Goal: Information Seeking & Learning: Learn about a topic

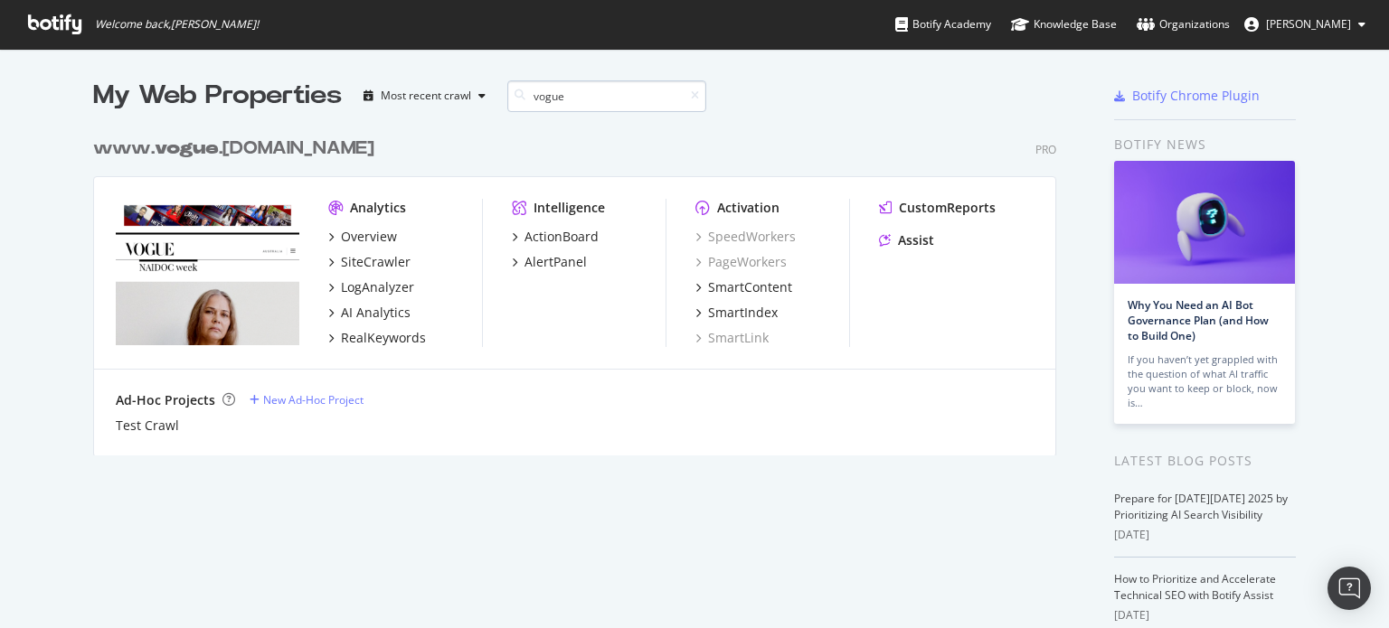
scroll to position [327, 964]
type input "vogue"
click at [344, 265] on div "SiteCrawler" at bounding box center [376, 262] width 70 height 18
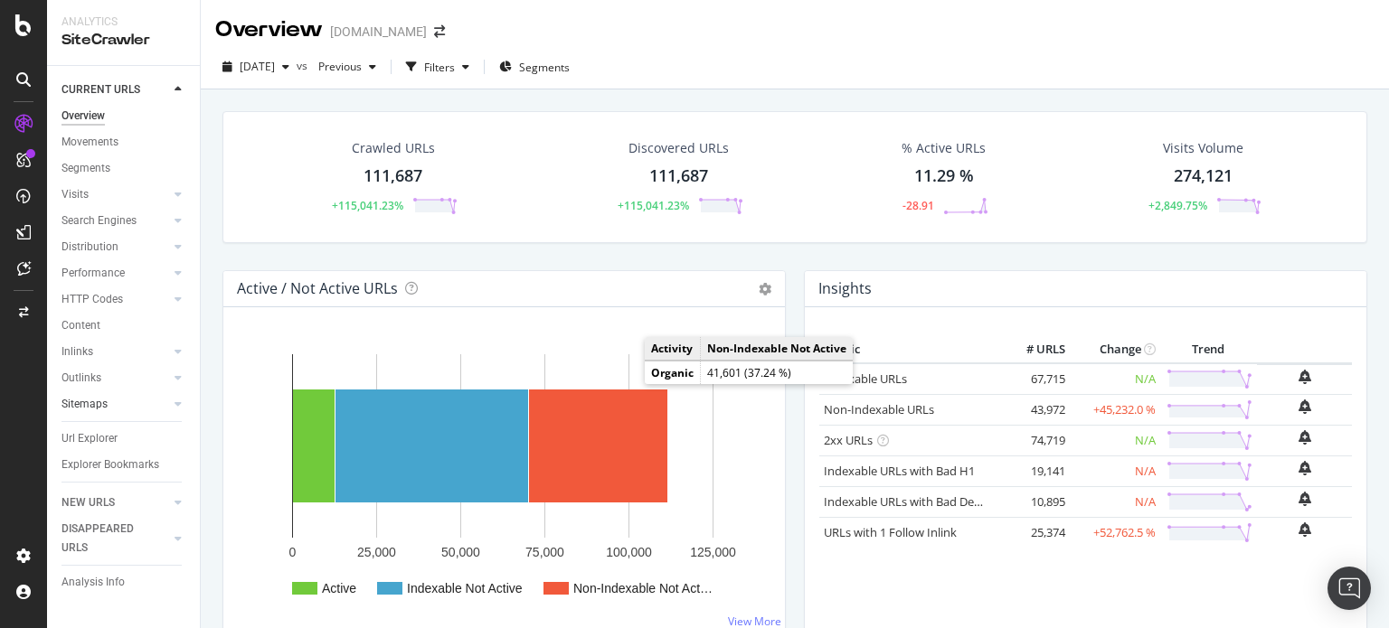
click at [116, 408] on link "Sitemaps" at bounding box center [115, 404] width 108 height 19
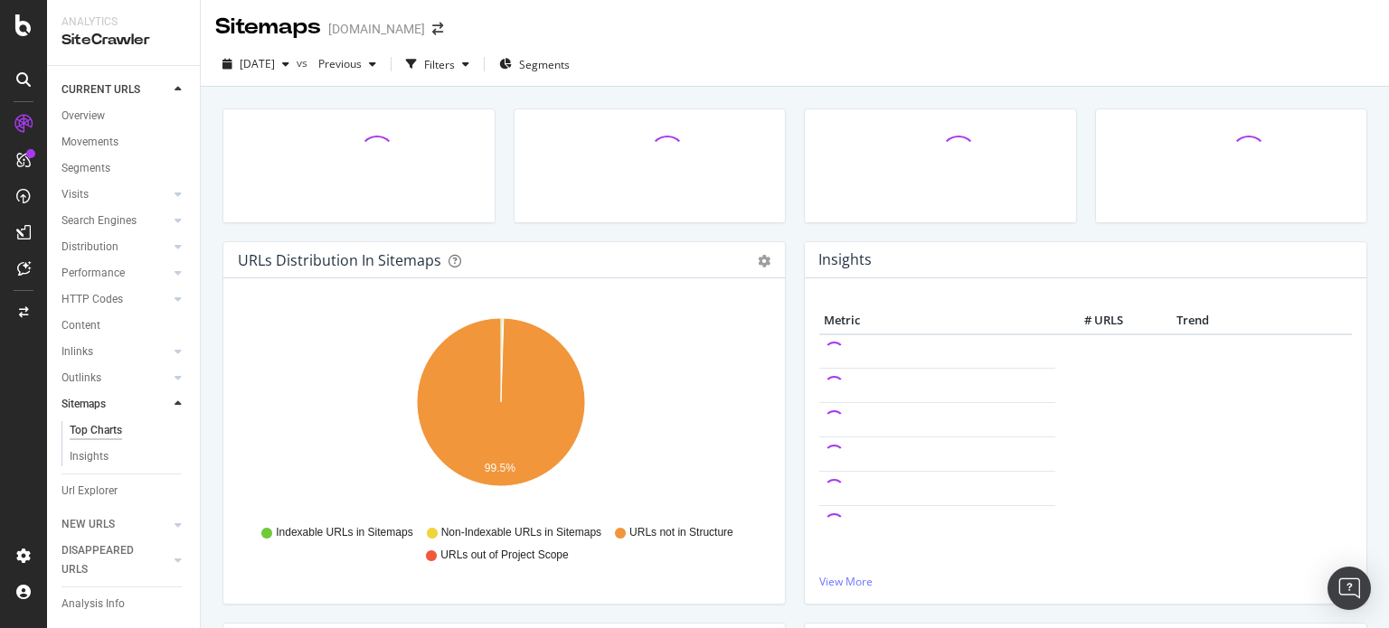
scroll to position [2, 0]
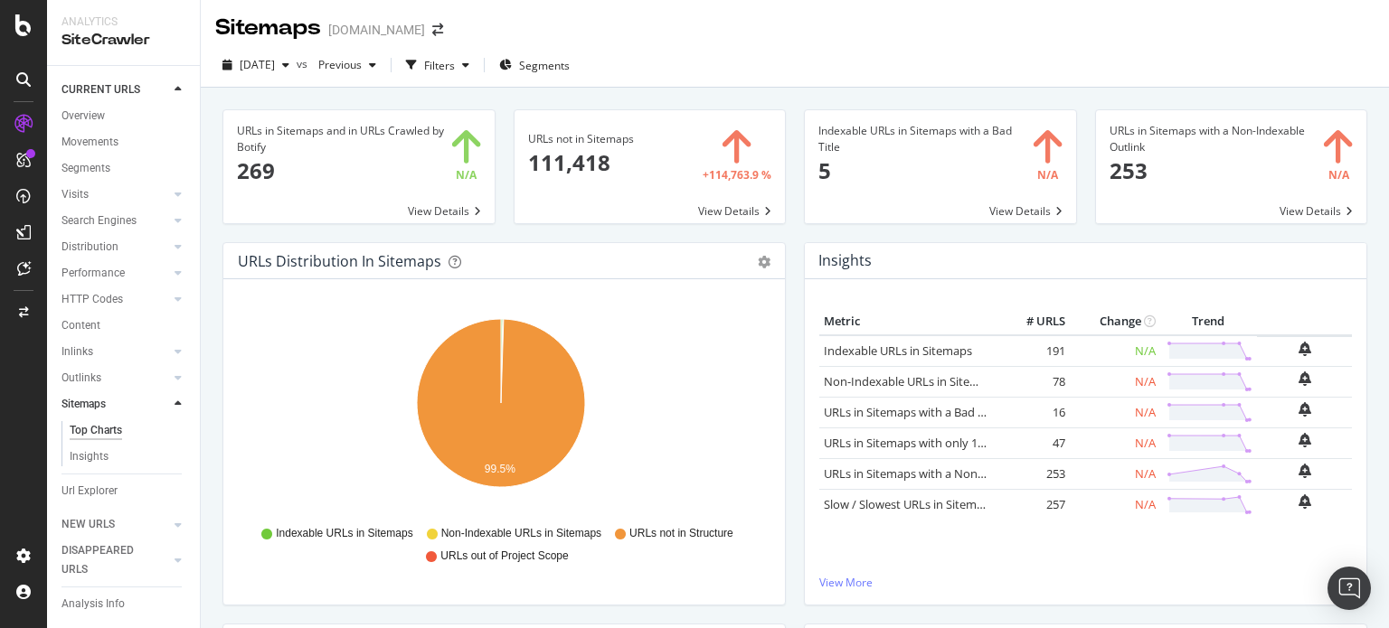
click at [271, 160] on span at bounding box center [358, 166] width 271 height 113
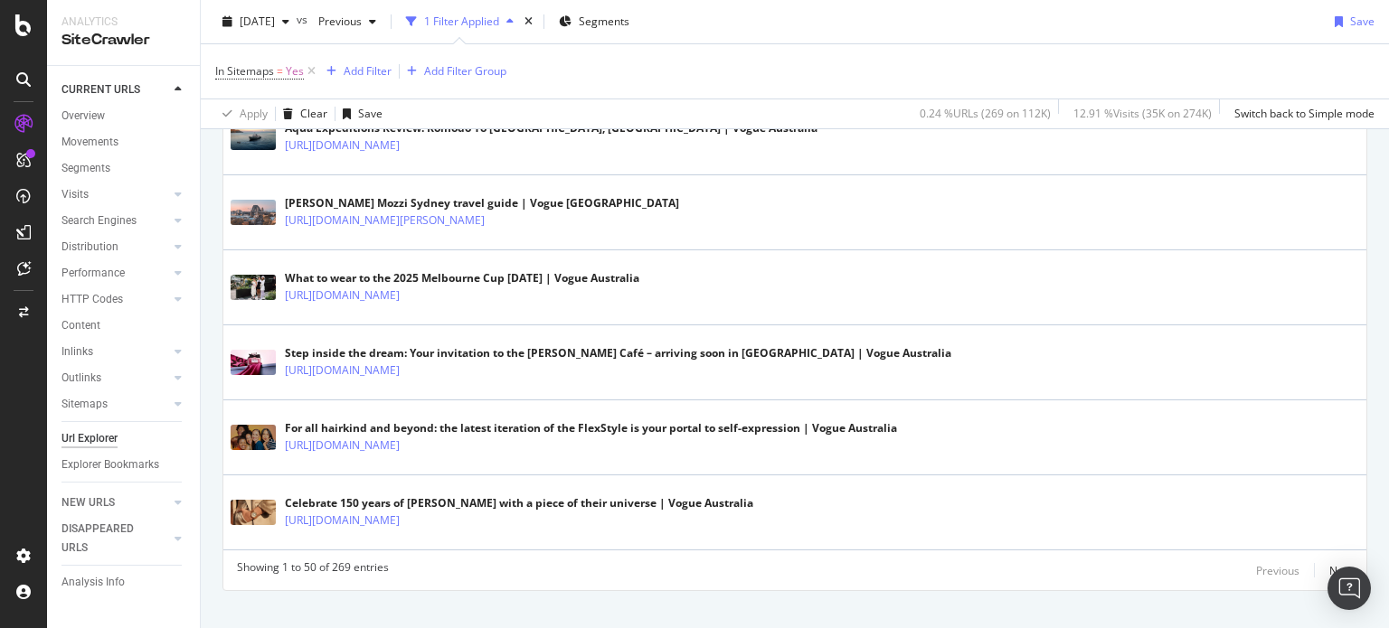
scroll to position [3837, 0]
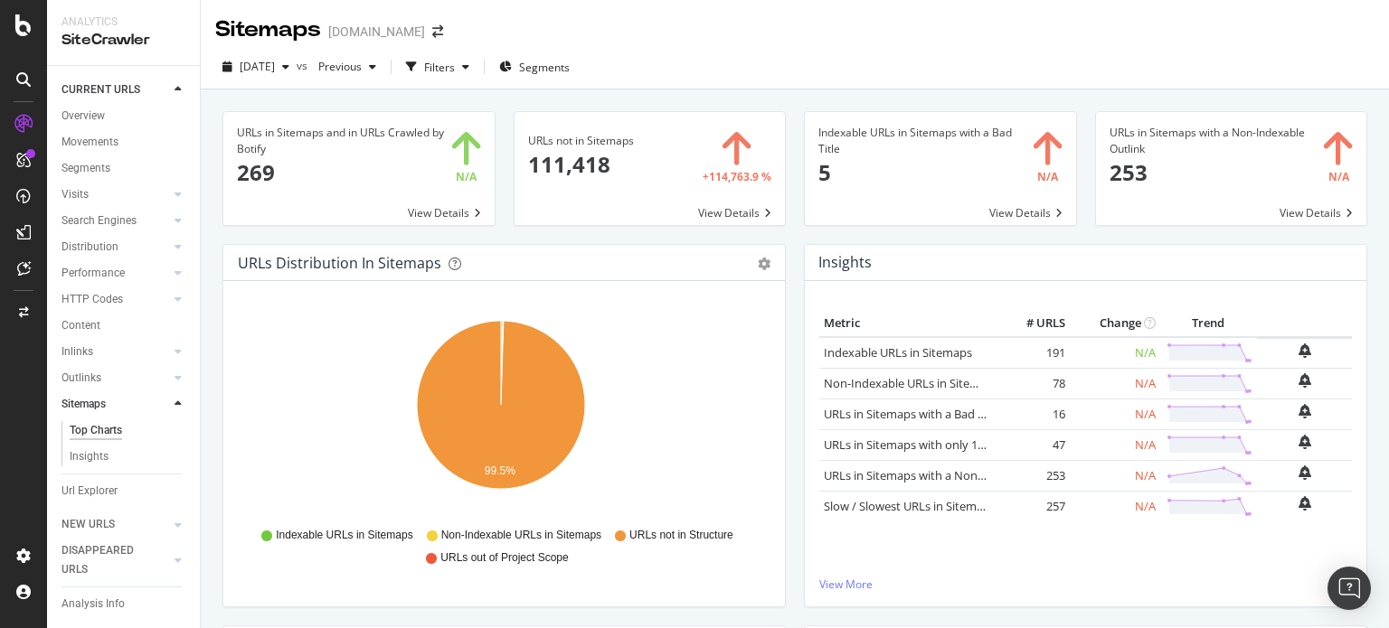
click at [728, 210] on span at bounding box center [649, 168] width 271 height 113
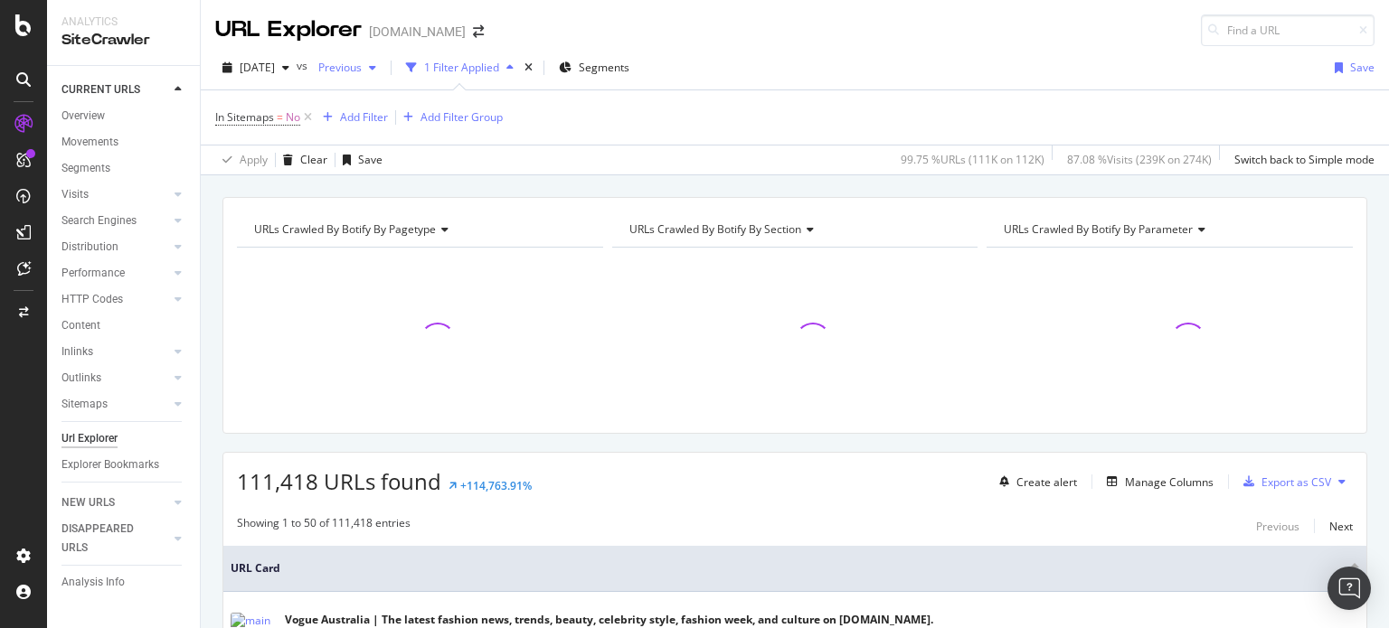
click at [376, 71] on icon "button" at bounding box center [372, 67] width 7 height 11
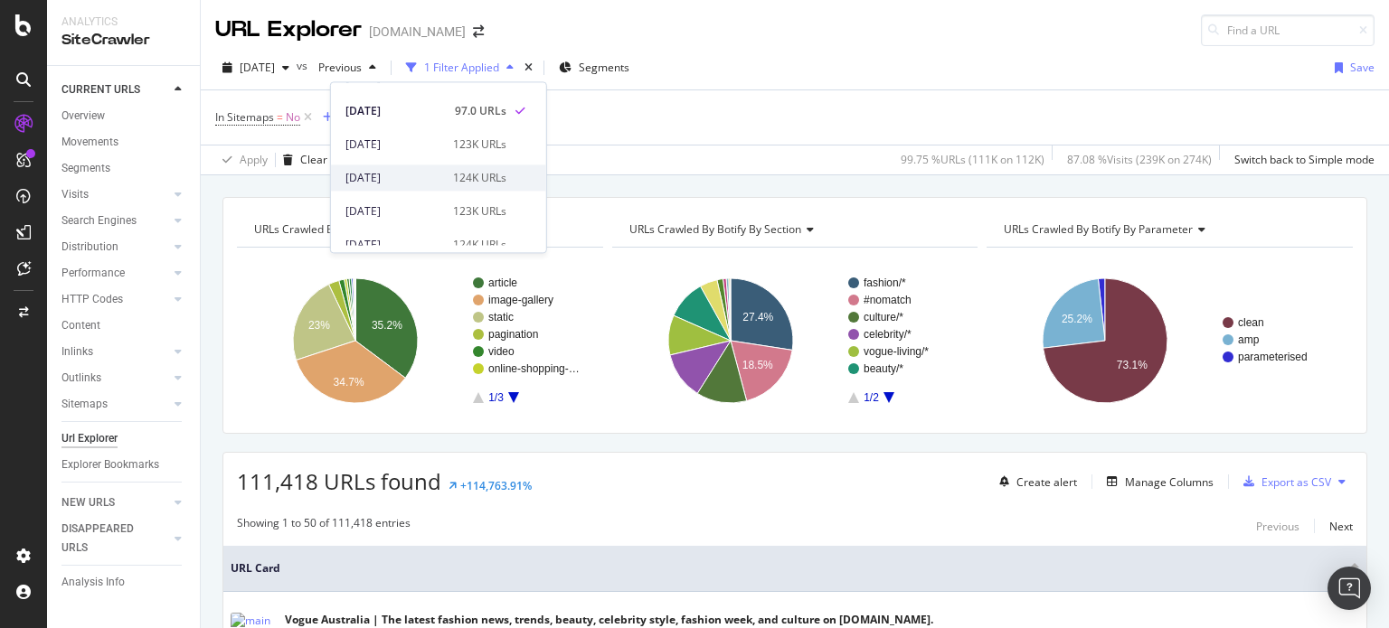
scroll to position [60, 0]
click at [453, 212] on div "123K URLs" at bounding box center [479, 206] width 53 height 16
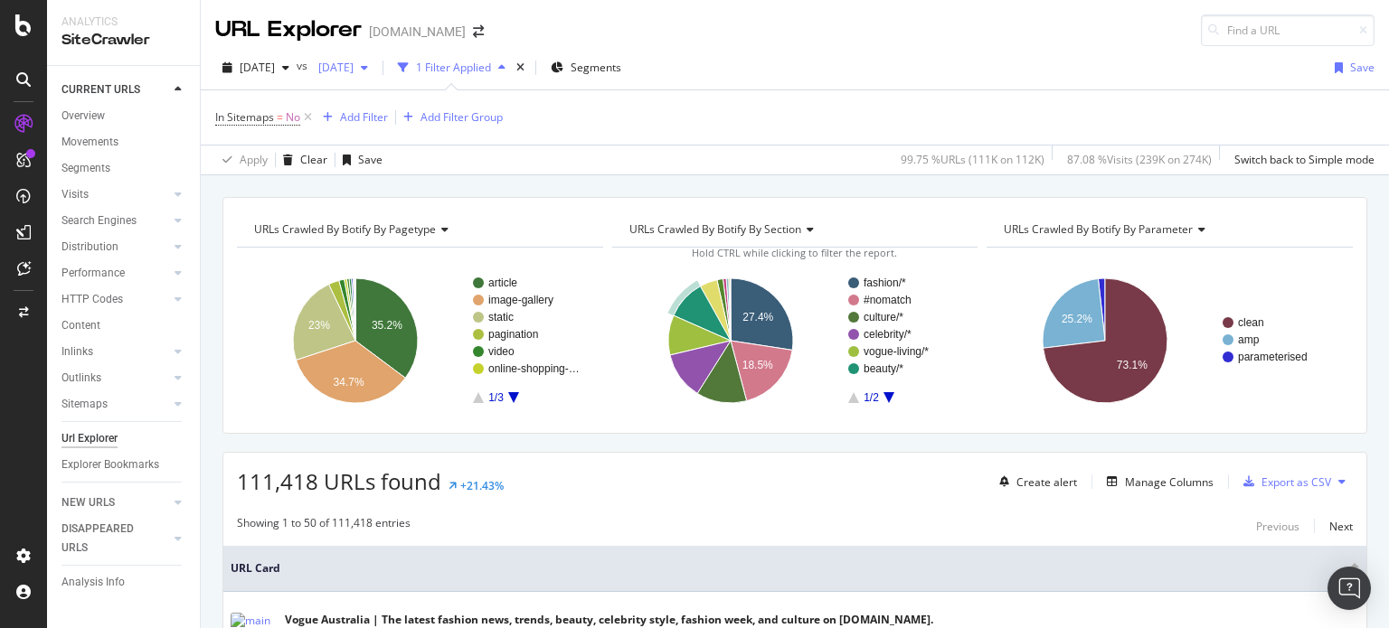
click at [353, 64] on span "[DATE]" at bounding box center [332, 67] width 42 height 15
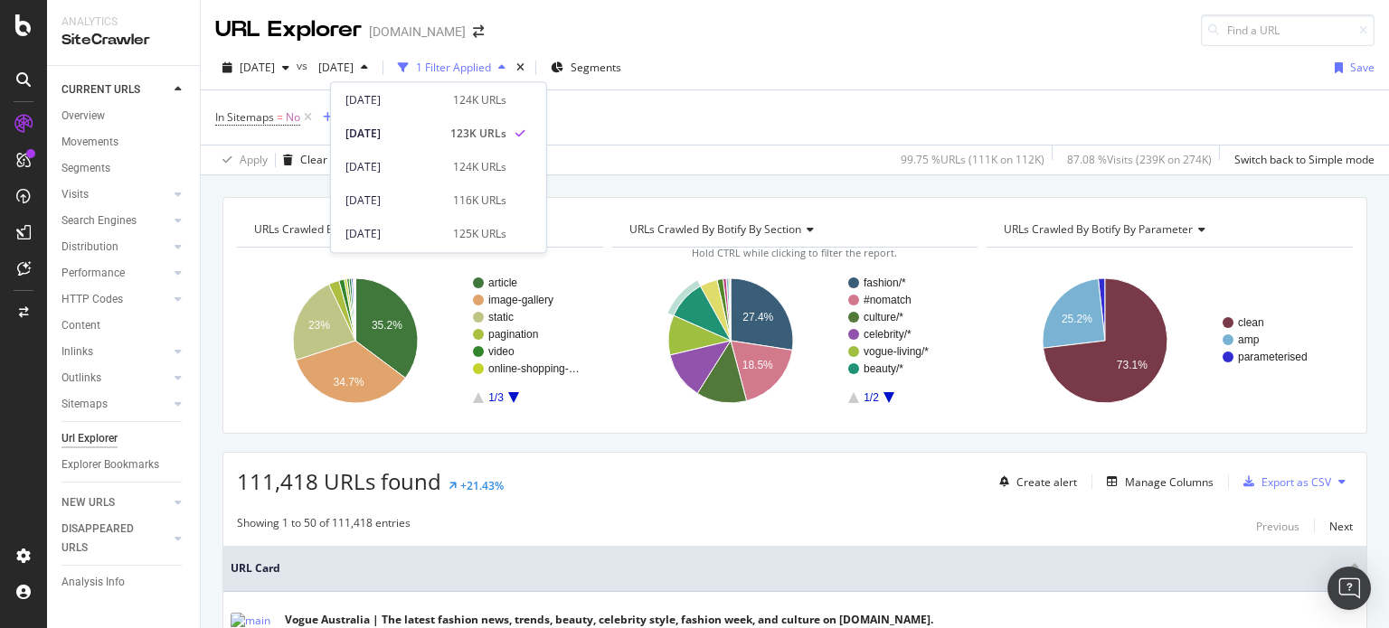
scroll to position [137, 0]
click at [411, 223] on div "[DATE]" at bounding box center [393, 229] width 97 height 16
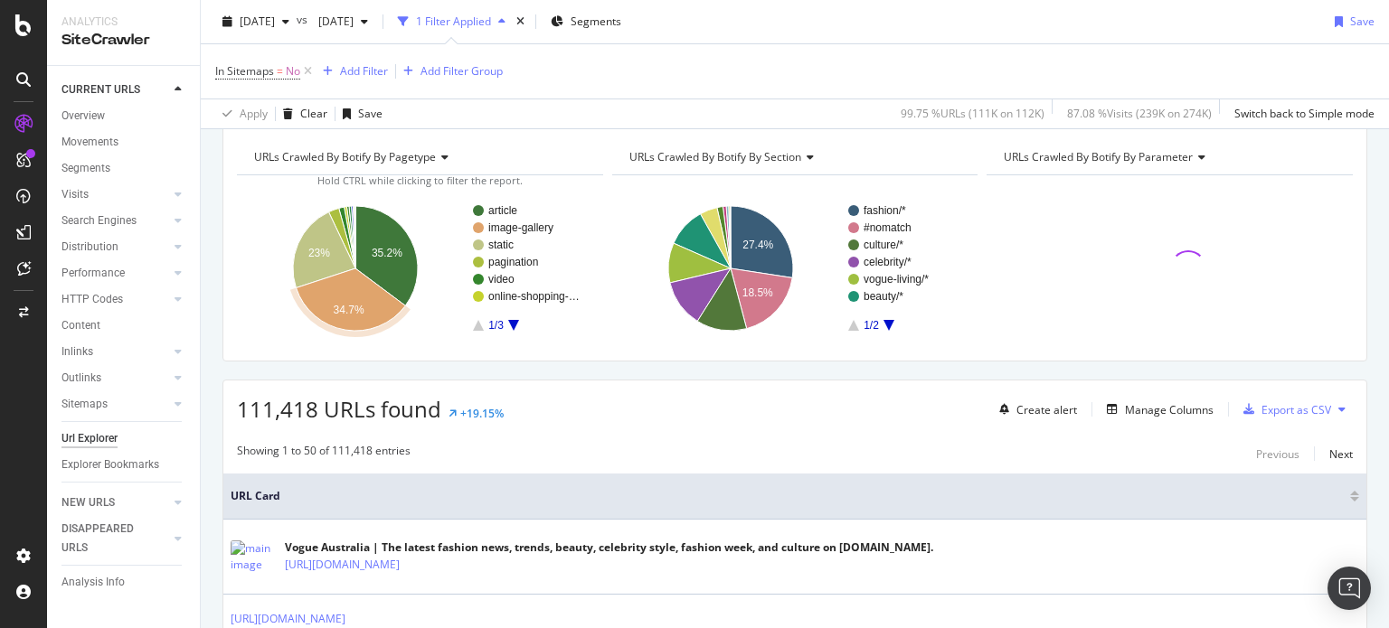
scroll to position [72, 0]
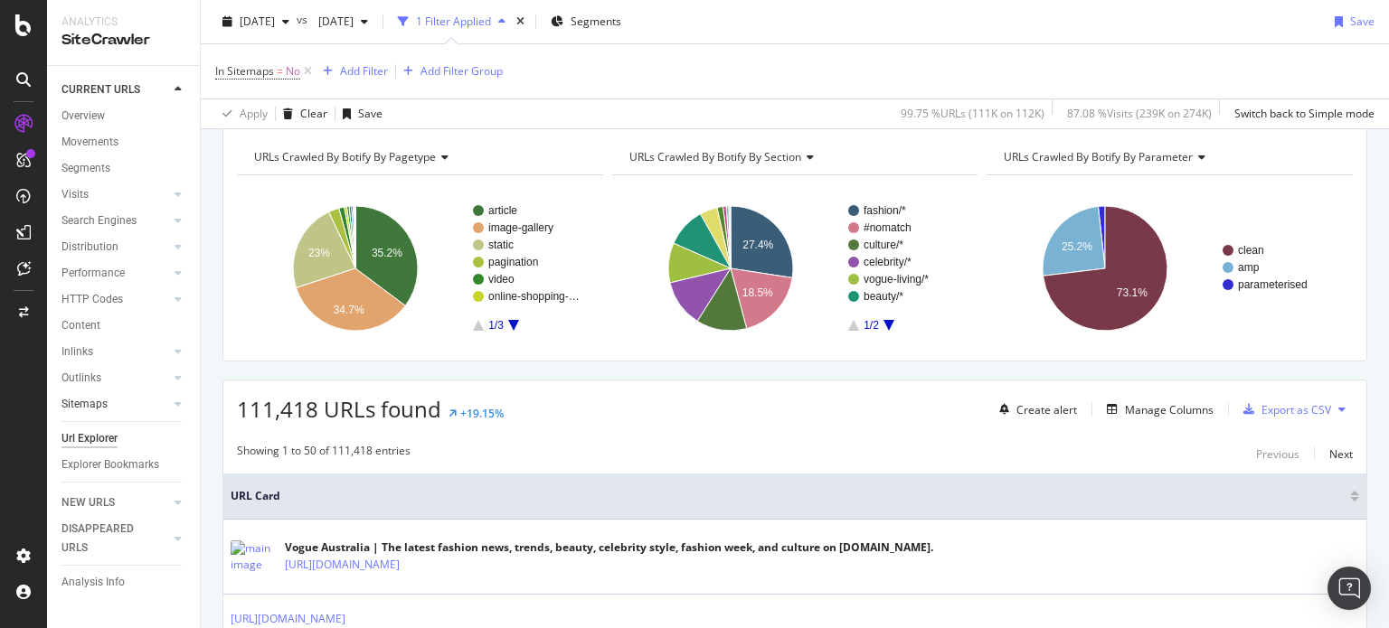
click at [115, 407] on link "Sitemaps" at bounding box center [115, 404] width 108 height 19
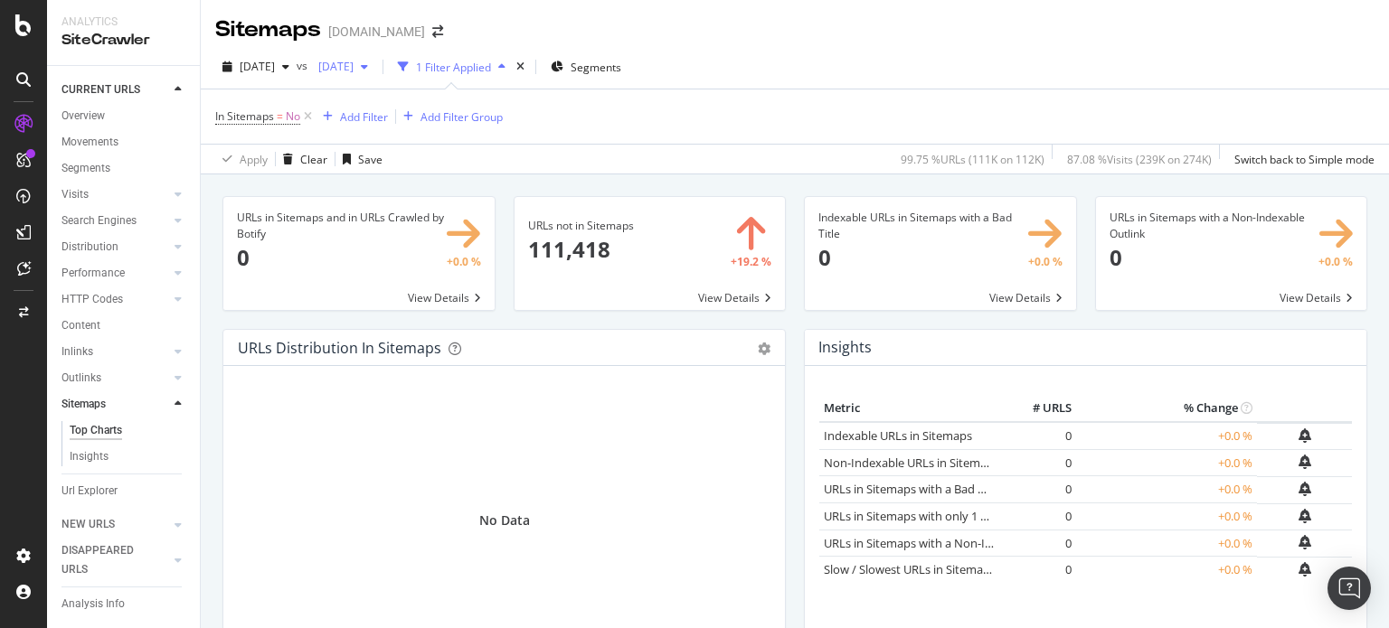
click at [353, 64] on span "[DATE]" at bounding box center [332, 66] width 42 height 15
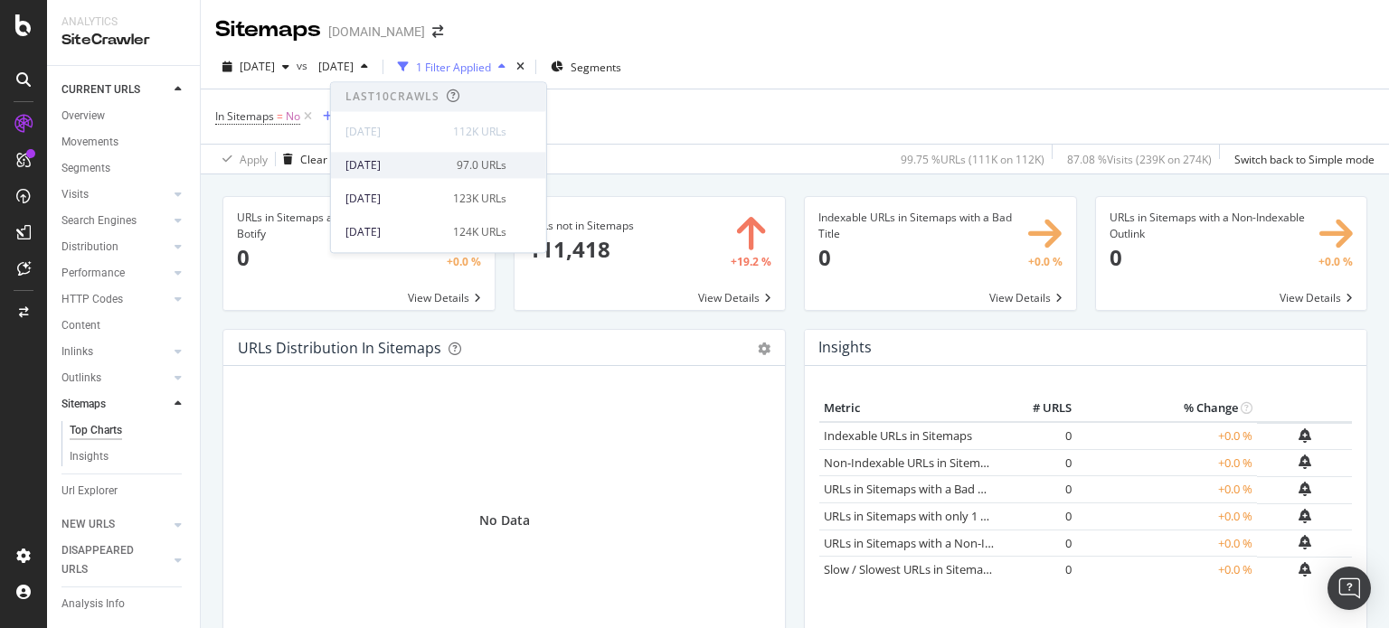
click at [406, 169] on div "[DATE]" at bounding box center [395, 165] width 100 height 16
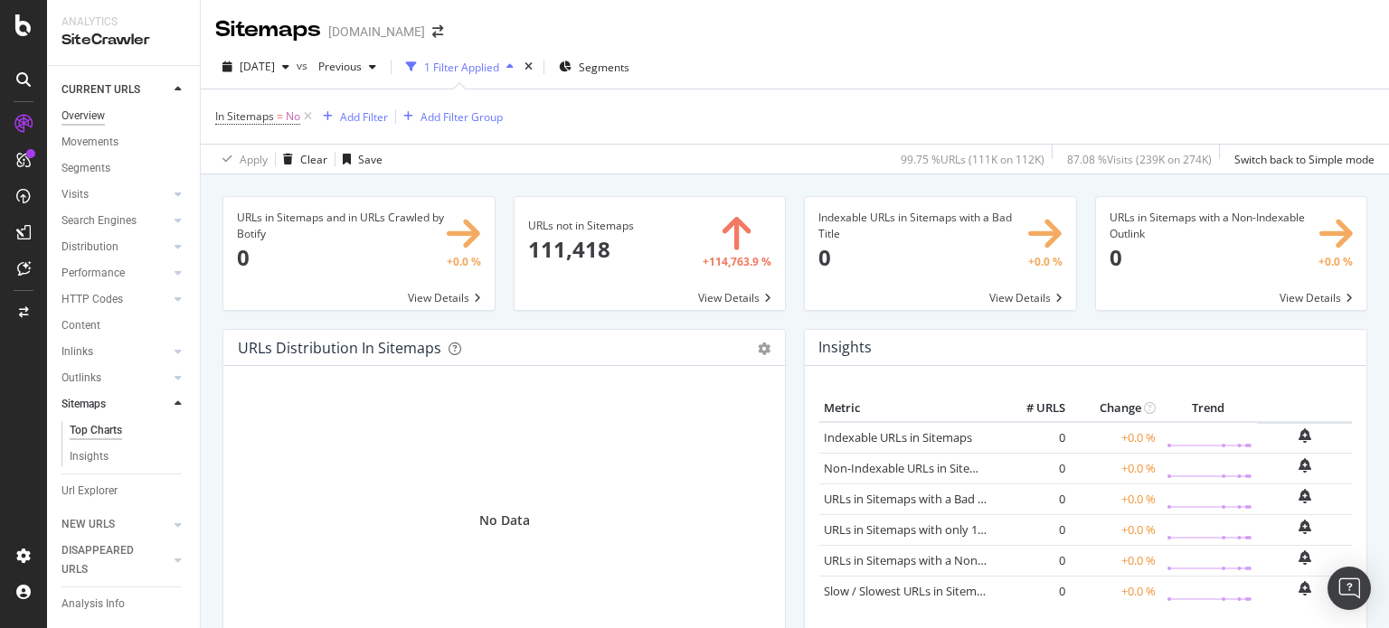
click at [90, 114] on div "Overview" at bounding box center [82, 116] width 43 height 19
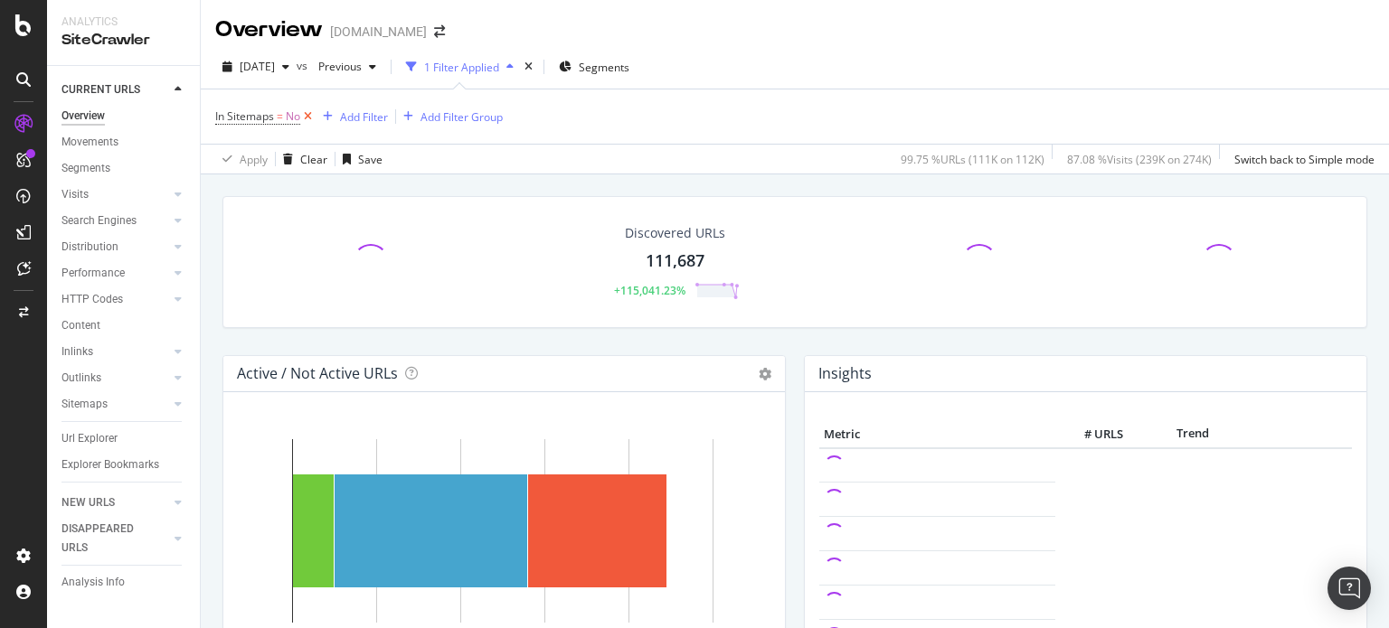
click at [306, 119] on icon at bounding box center [307, 117] width 15 height 18
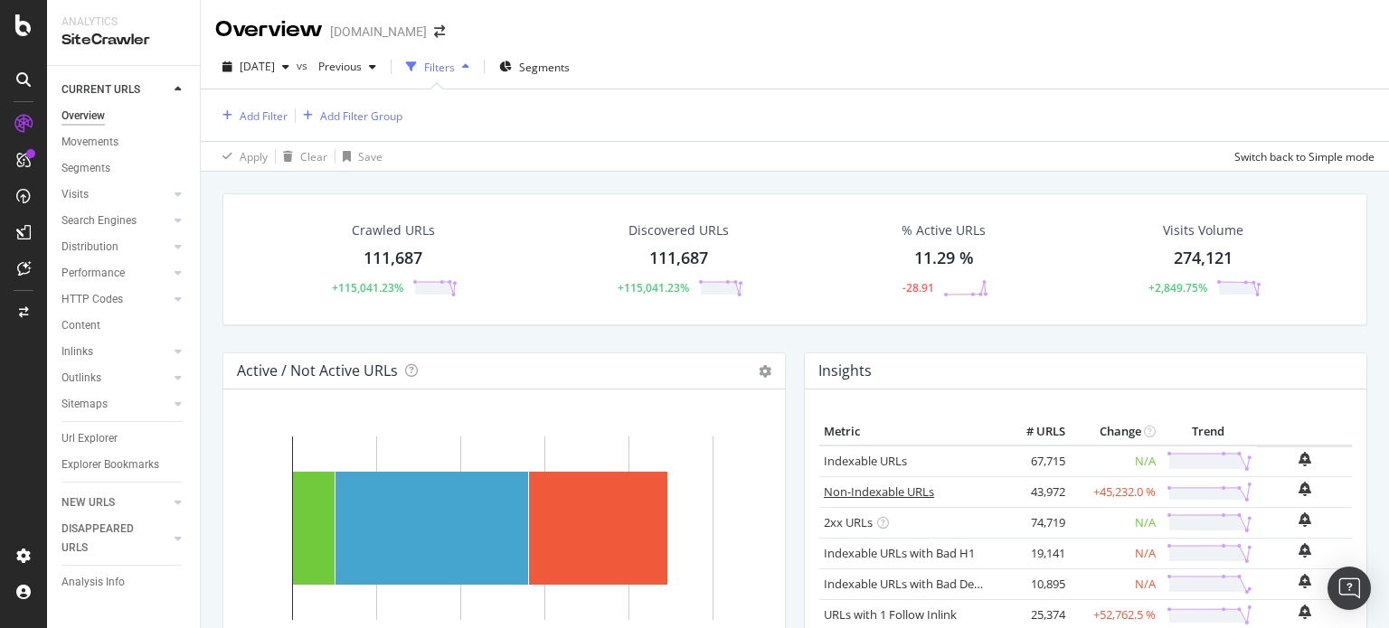
click at [908, 490] on link "Non-Indexable URLs" at bounding box center [879, 492] width 110 height 16
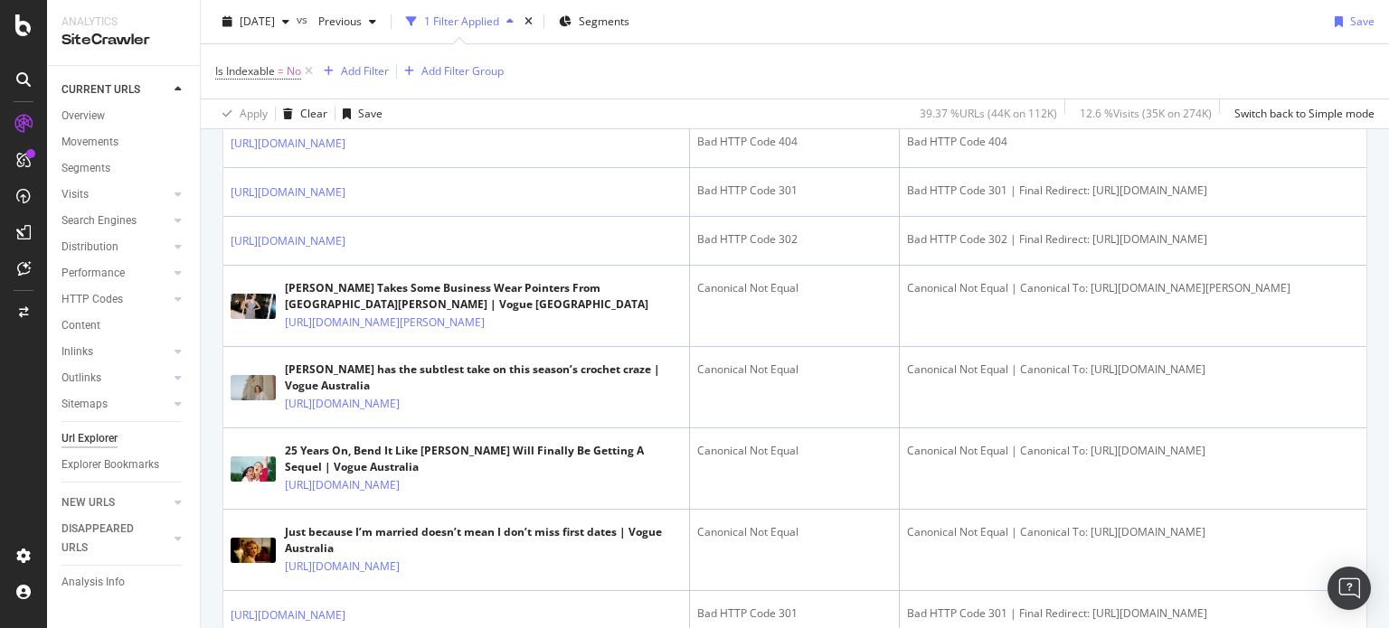
scroll to position [1851, 0]
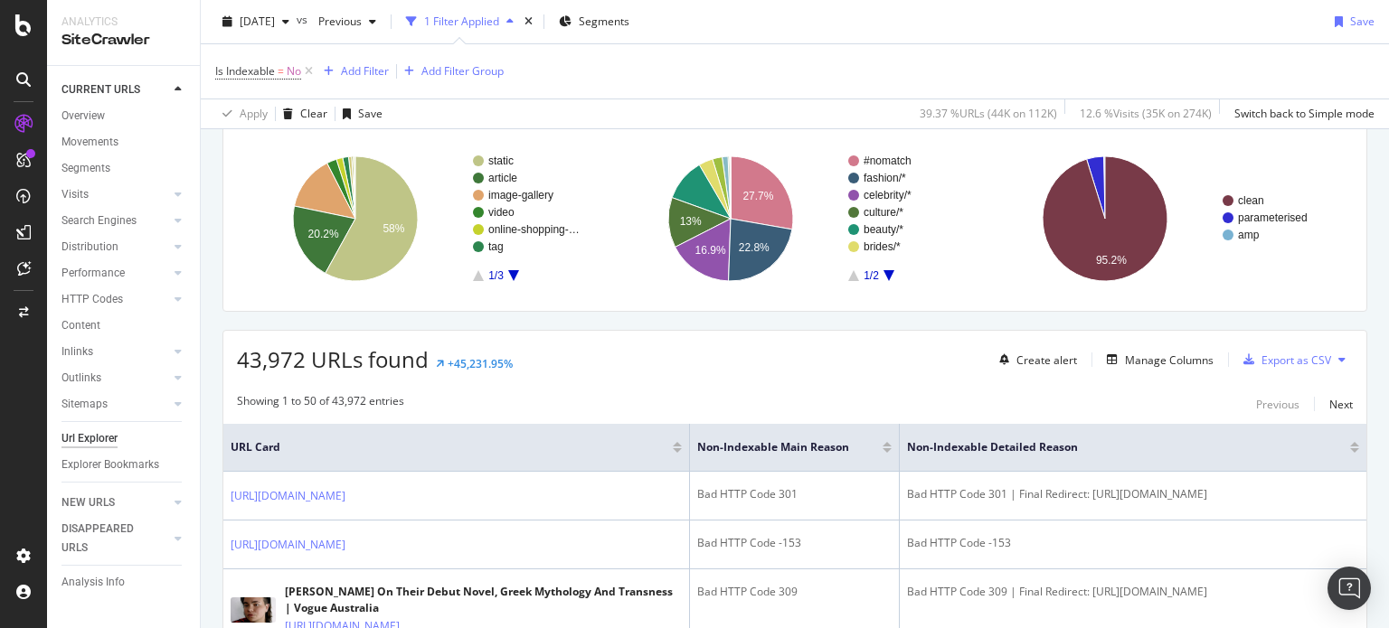
scroll to position [0, 0]
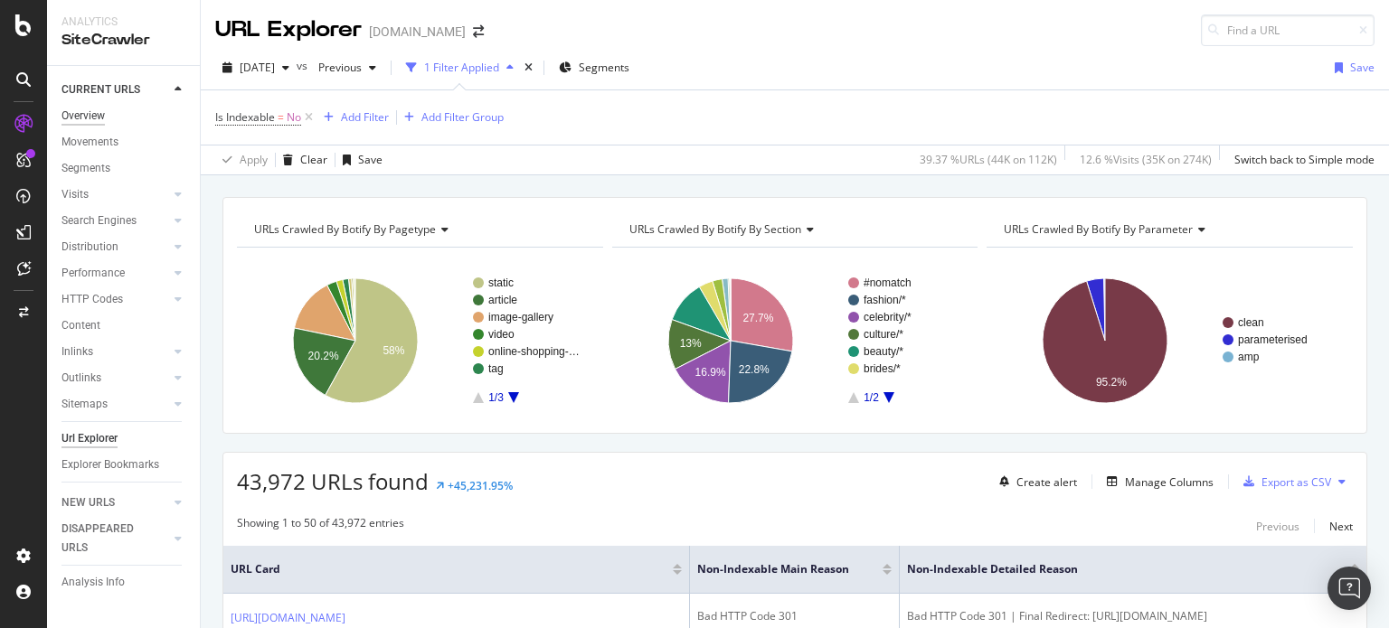
click at [95, 115] on div "Overview" at bounding box center [82, 116] width 43 height 19
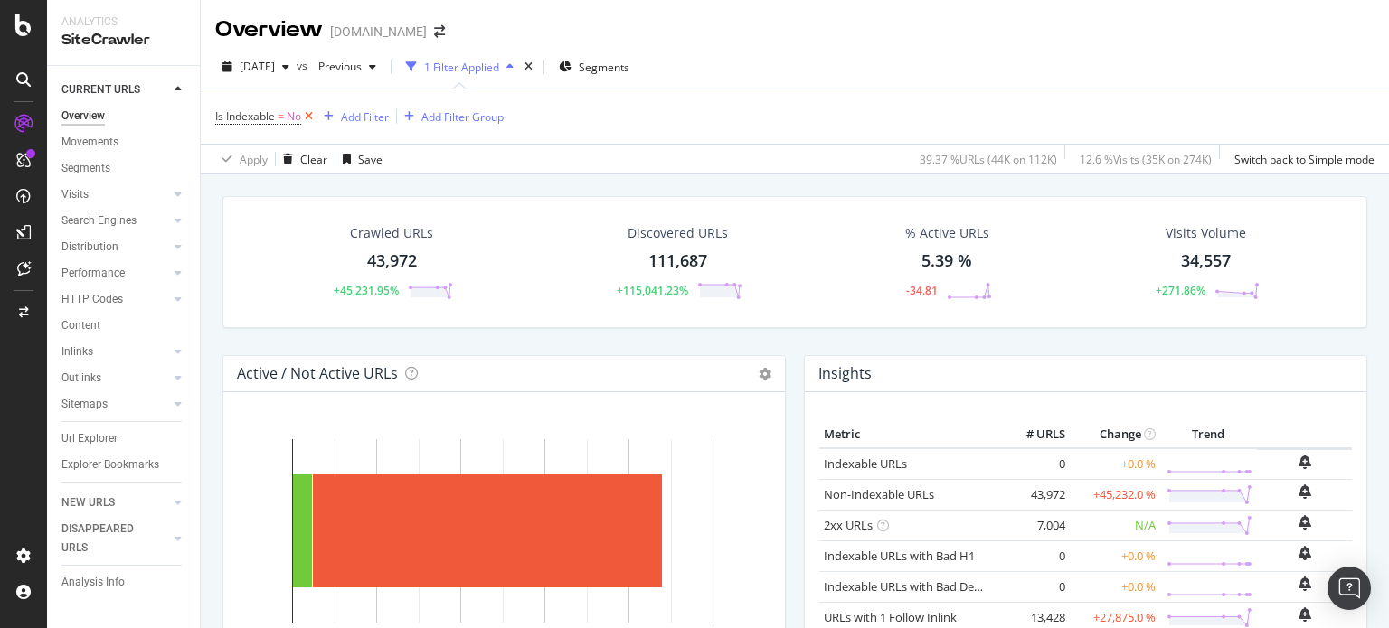
click at [306, 119] on icon at bounding box center [308, 117] width 15 height 18
